Goal: Transaction & Acquisition: Purchase product/service

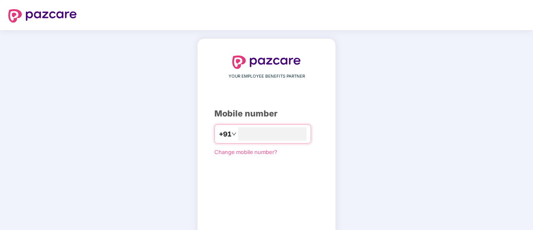
type input "**********"
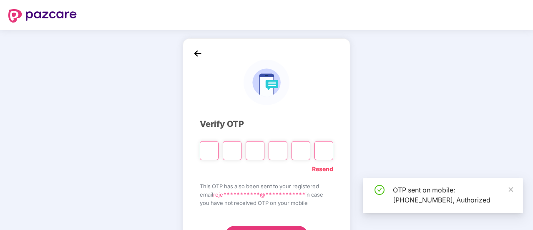
type input "*"
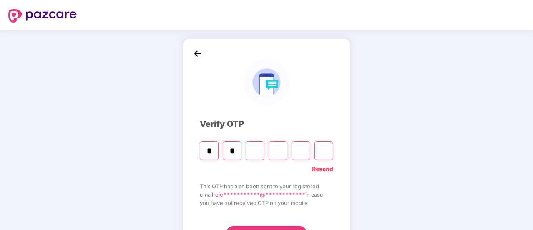
type input "*"
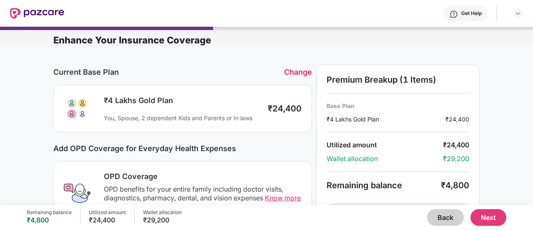
click at [450, 213] on button "Back" at bounding box center [445, 217] width 37 height 17
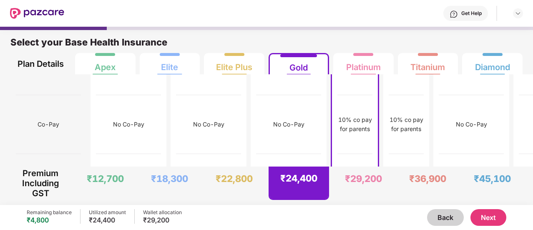
scroll to position [109, 0]
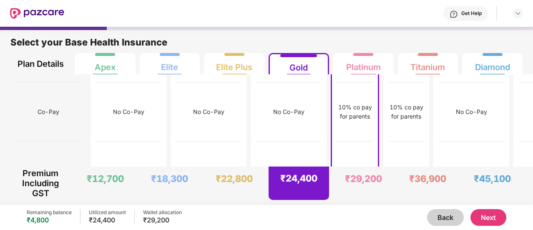
click at [483, 219] on button "Next" at bounding box center [489, 217] width 36 height 17
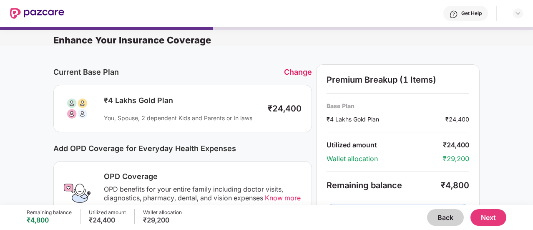
click at [446, 217] on button "Back" at bounding box center [445, 217] width 37 height 17
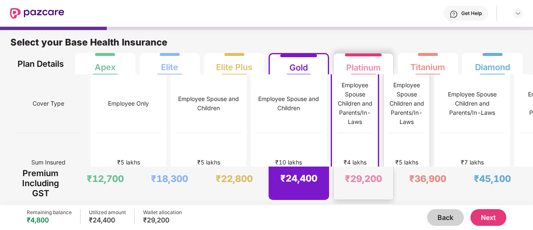
click at [389, 136] on div "₹5 lakhs" at bounding box center [406, 162] width 35 height 59
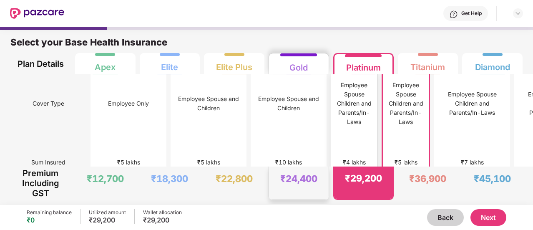
click at [337, 133] on div "₹4 lakhs" at bounding box center [354, 162] width 35 height 59
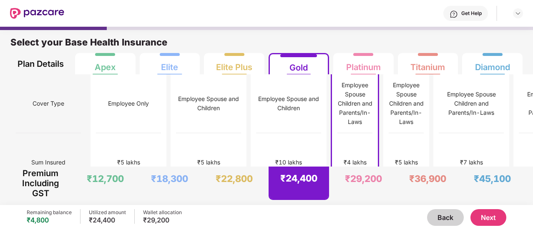
click at [496, 223] on button "Next" at bounding box center [489, 217] width 36 height 17
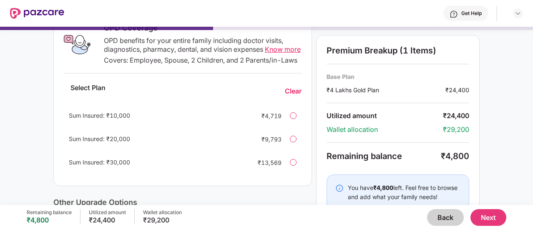
scroll to position [151, 0]
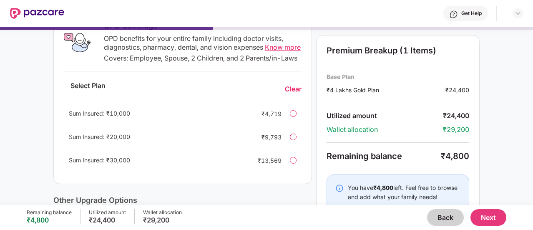
click at [291, 117] on div at bounding box center [293, 113] width 7 height 7
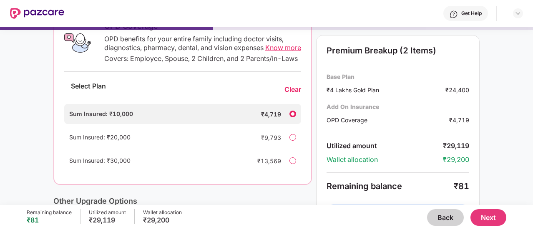
scroll to position [151, 0]
click at [276, 48] on span "Know more" at bounding box center [283, 47] width 36 height 8
click at [453, 214] on button "Back" at bounding box center [445, 217] width 37 height 17
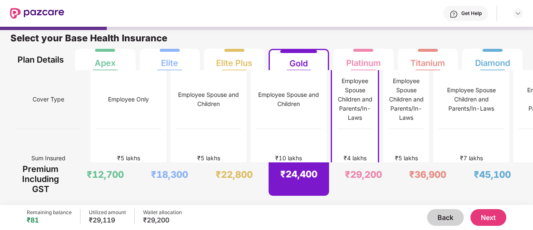
scroll to position [4, 0]
click at [389, 135] on div "₹5 lakhs" at bounding box center [406, 158] width 35 height 59
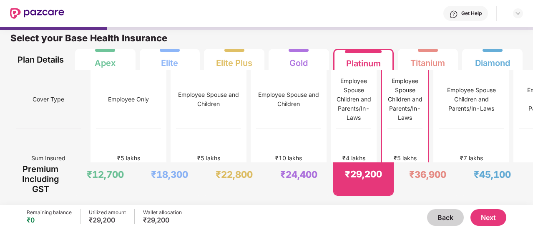
click at [490, 215] on button "Next" at bounding box center [489, 217] width 36 height 17
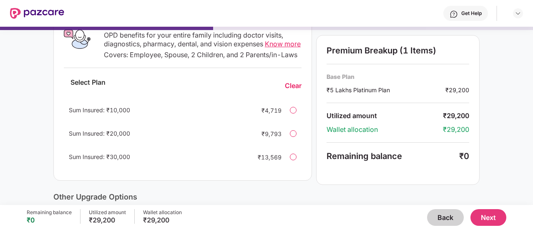
scroll to position [154, 0]
click at [293, 113] on div at bounding box center [293, 109] width 7 height 7
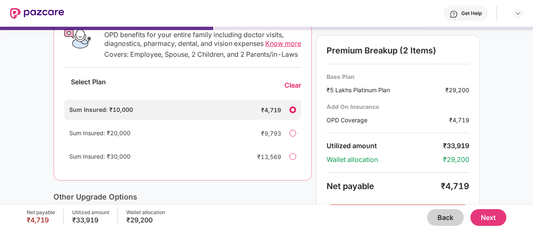
click at [291, 136] on div "Sum Insured: ₹20,000 ₹9,793" at bounding box center [182, 133] width 237 height 20
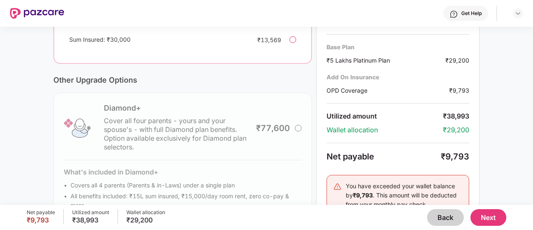
scroll to position [318, 0]
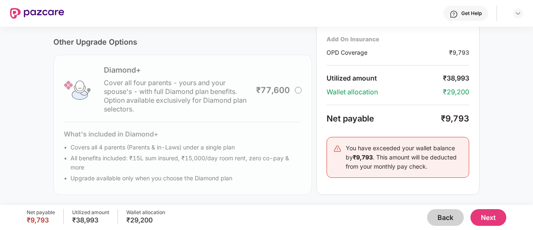
click at [495, 216] on button "Next" at bounding box center [489, 217] width 36 height 17
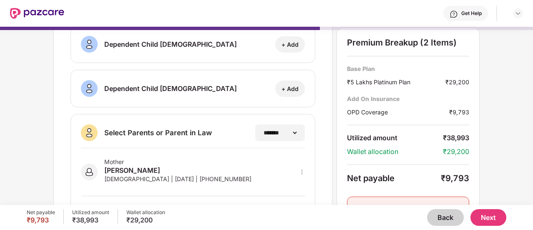
scroll to position [212, 0]
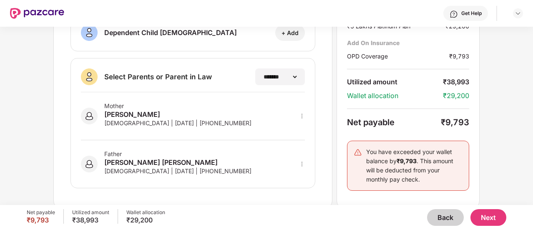
click at [446, 215] on button "Back" at bounding box center [445, 217] width 37 height 17
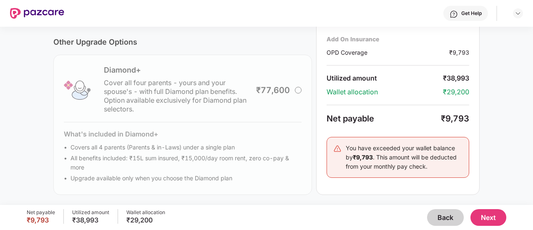
scroll to position [318, 0]
click at [491, 218] on button "Next" at bounding box center [489, 217] width 36 height 17
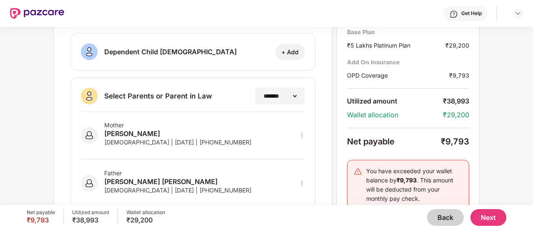
scroll to position [212, 0]
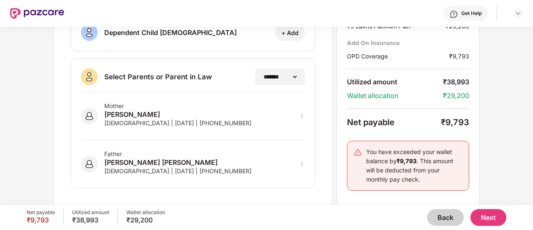
click at [496, 222] on button "Next" at bounding box center [489, 217] width 36 height 17
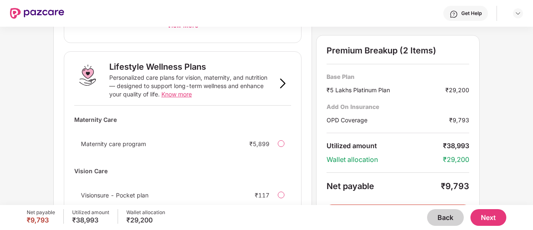
scroll to position [606, 0]
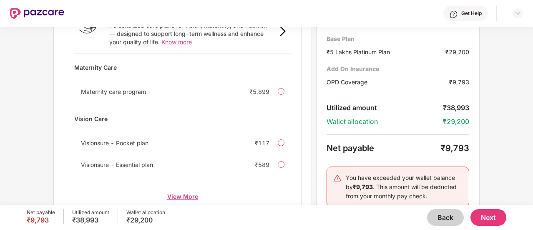
click at [183, 189] on div "View More" at bounding box center [182, 196] width 217 height 15
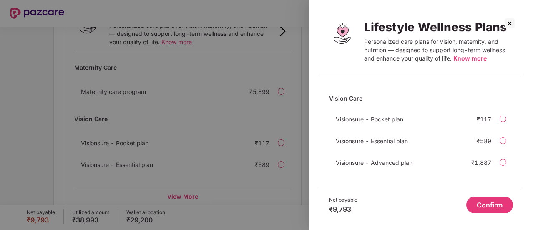
scroll to position [0, 0]
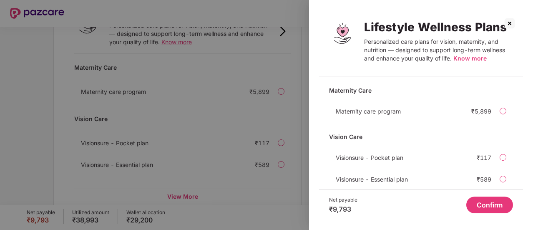
click at [465, 57] on span "Know more" at bounding box center [470, 58] width 33 height 7
click at [197, 104] on div at bounding box center [266, 115] width 533 height 230
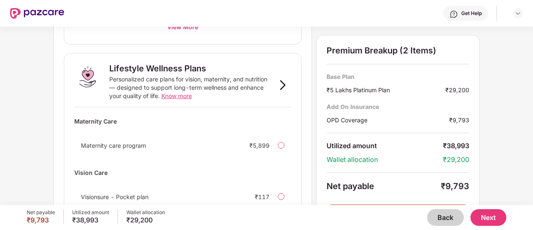
scroll to position [552, 0]
